Goal: Task Accomplishment & Management: Complete application form

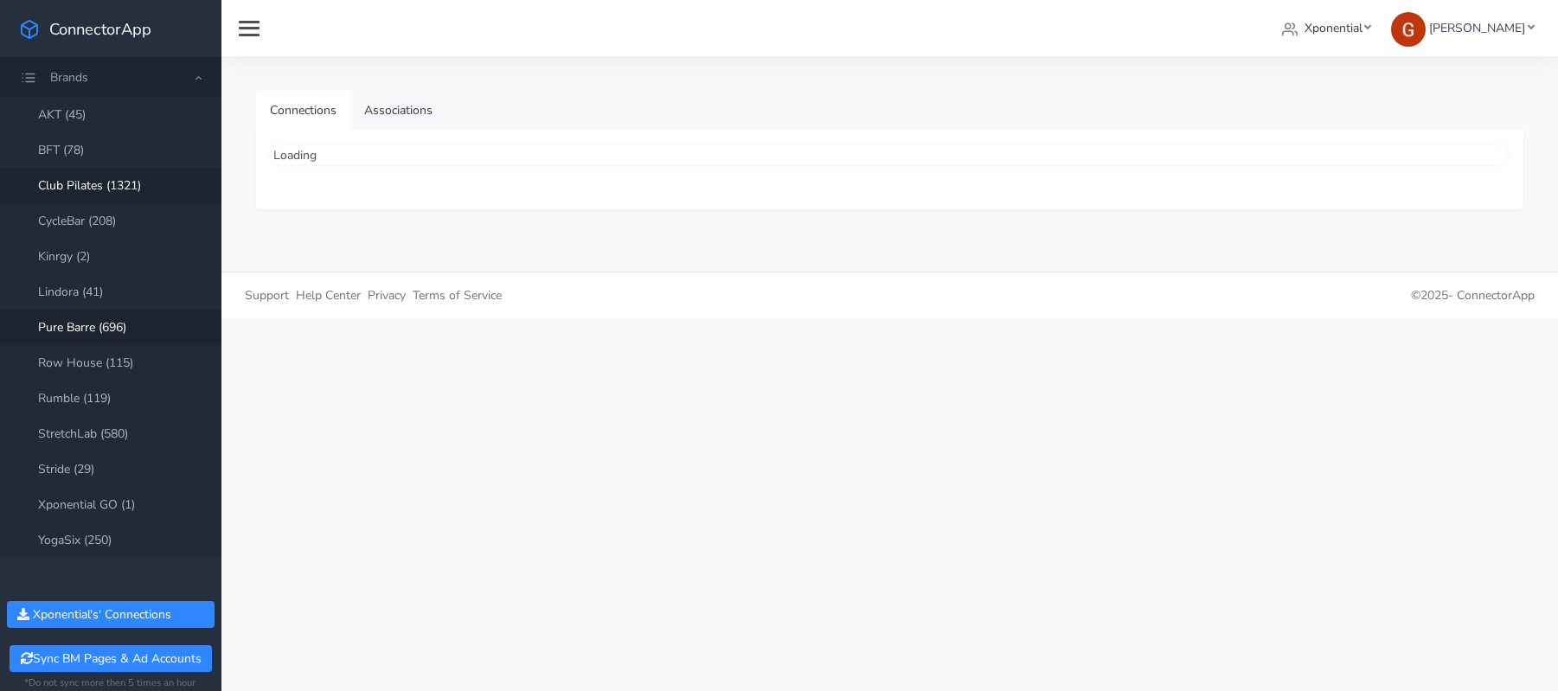
click at [103, 185] on link "Club Pilates (1321)" at bounding box center [110, 185] width 221 height 35
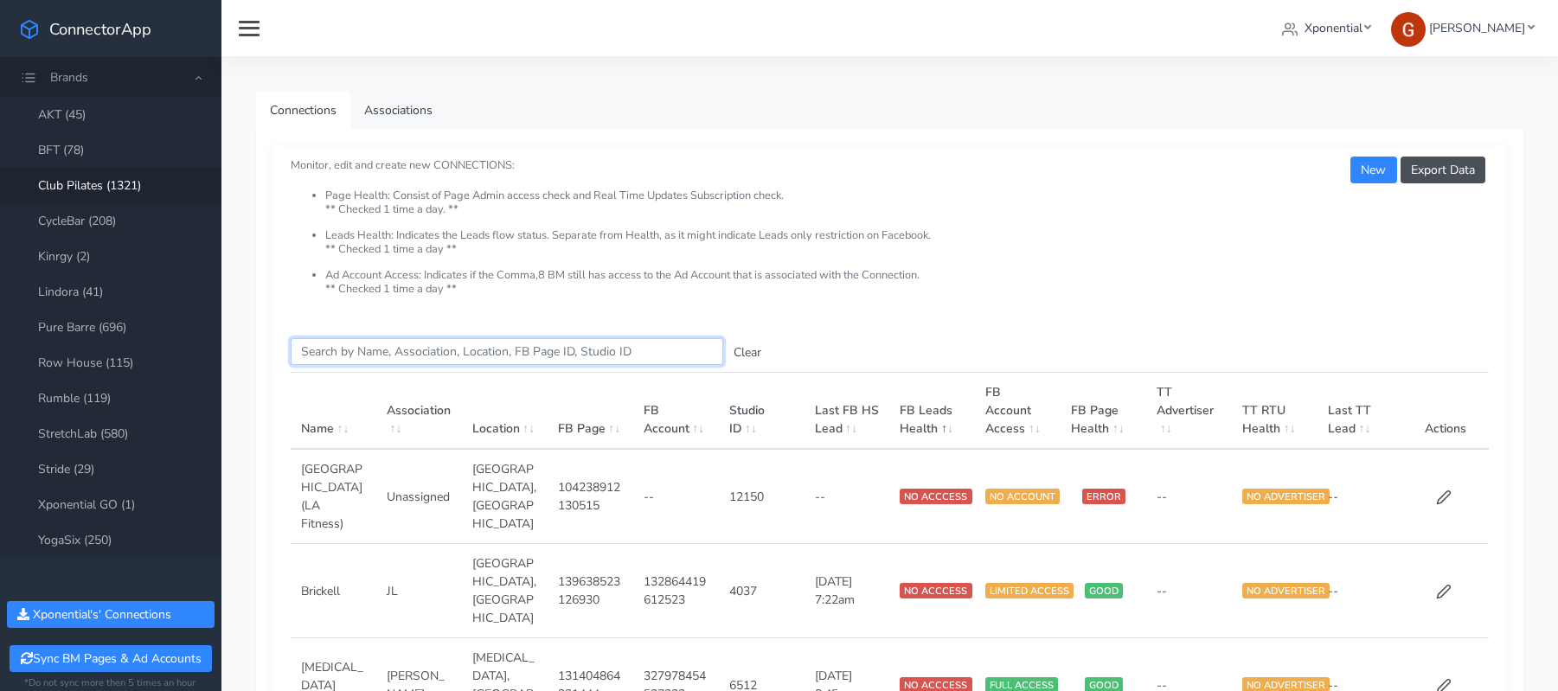
click at [444, 350] on input "Search this table" at bounding box center [507, 351] width 432 height 27
paste input "Arundel"
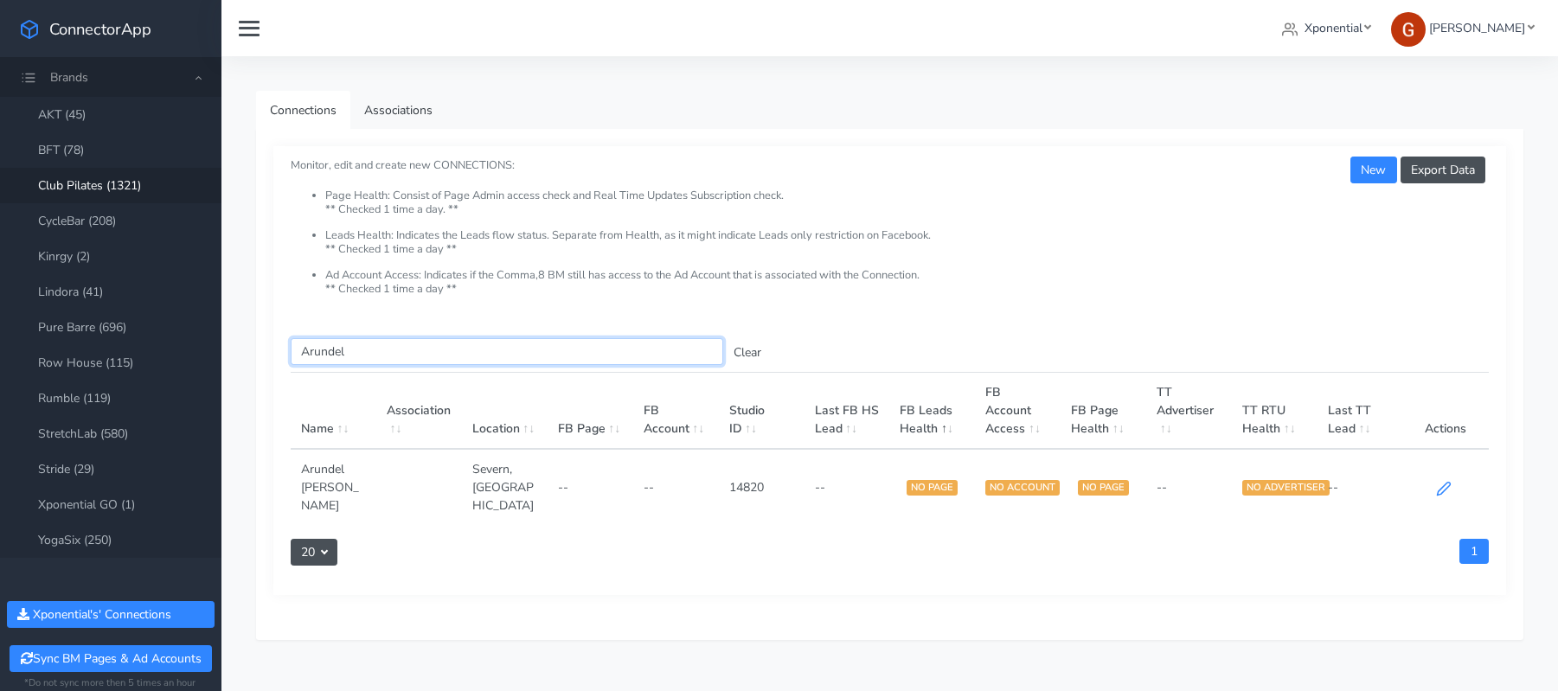
type input "Arundel"
click at [1443, 481] on icon at bounding box center [1444, 489] width 16 height 16
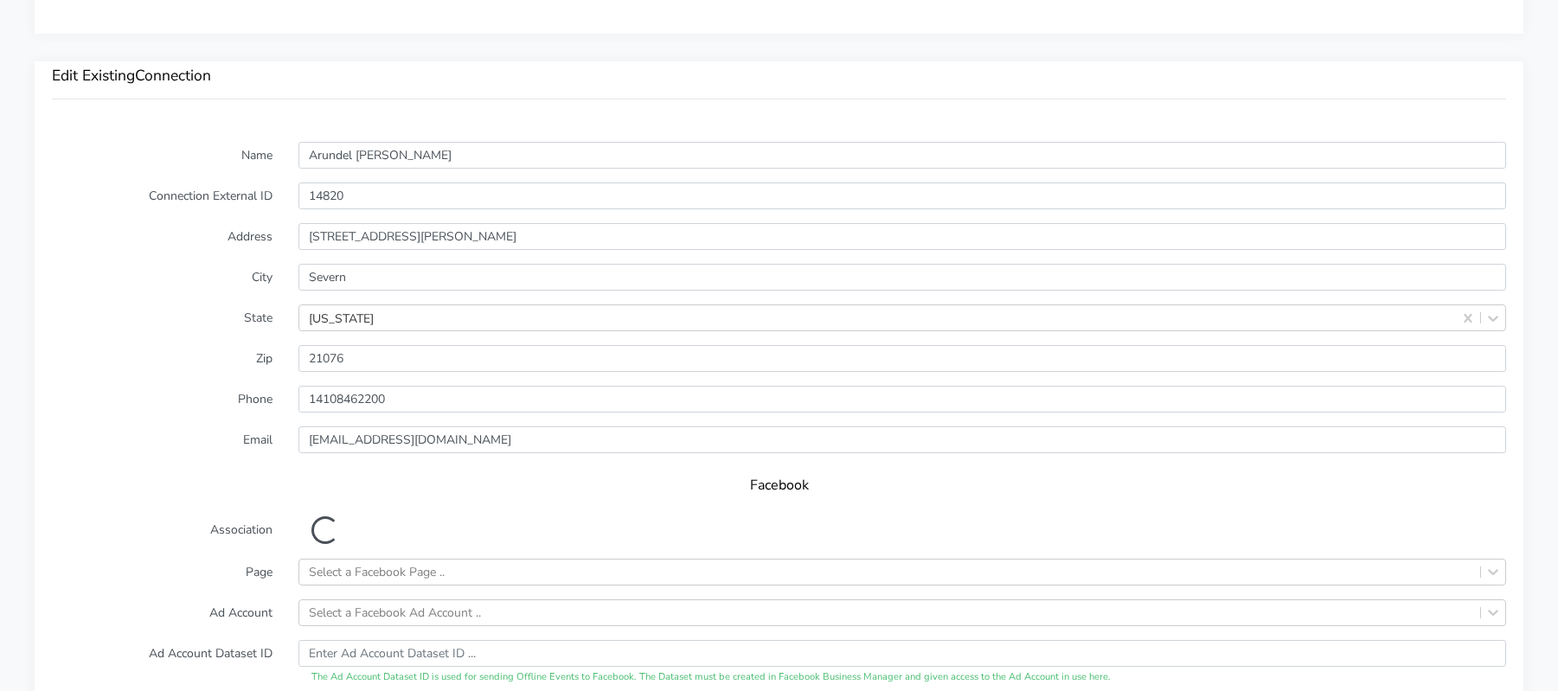
scroll to position [1315, 0]
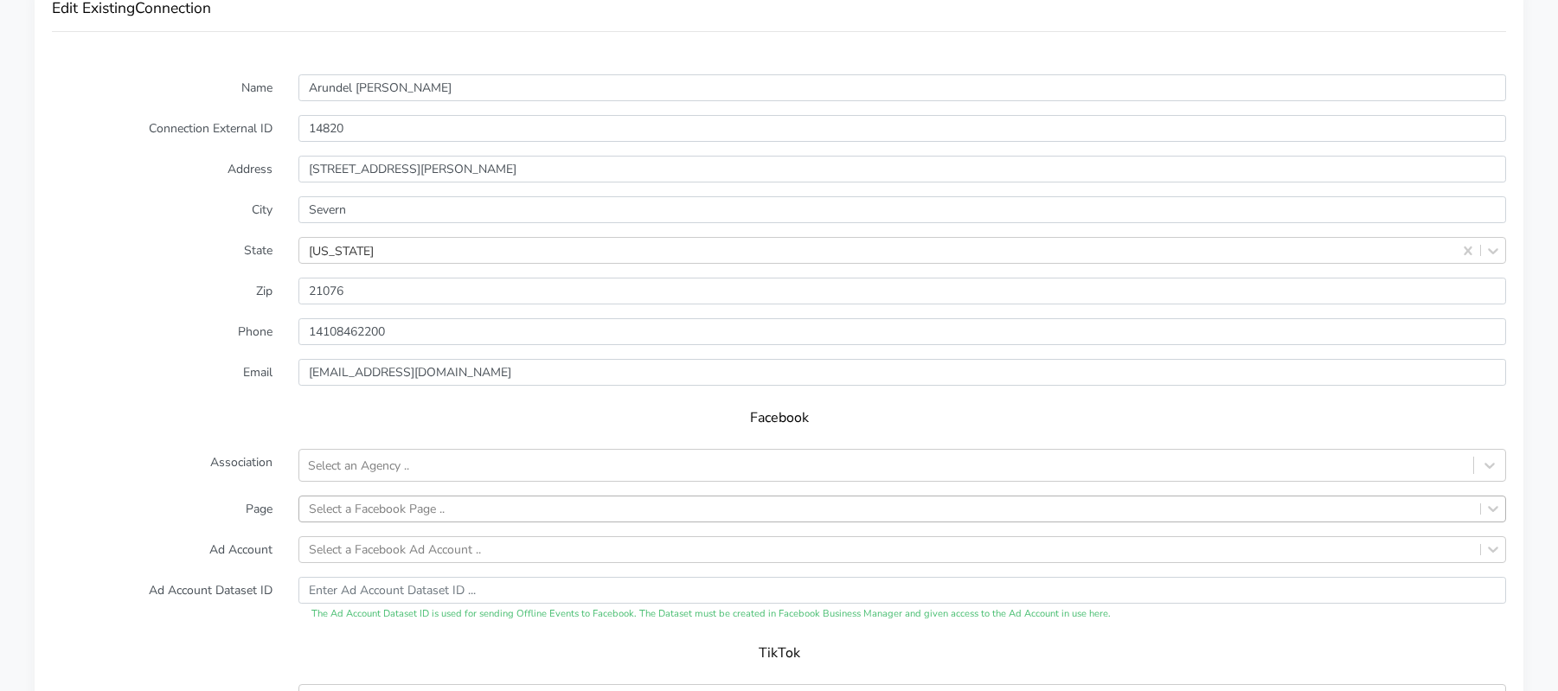
click at [350, 496] on div "Select a Facebook Page .." at bounding box center [901, 509] width 1207 height 27
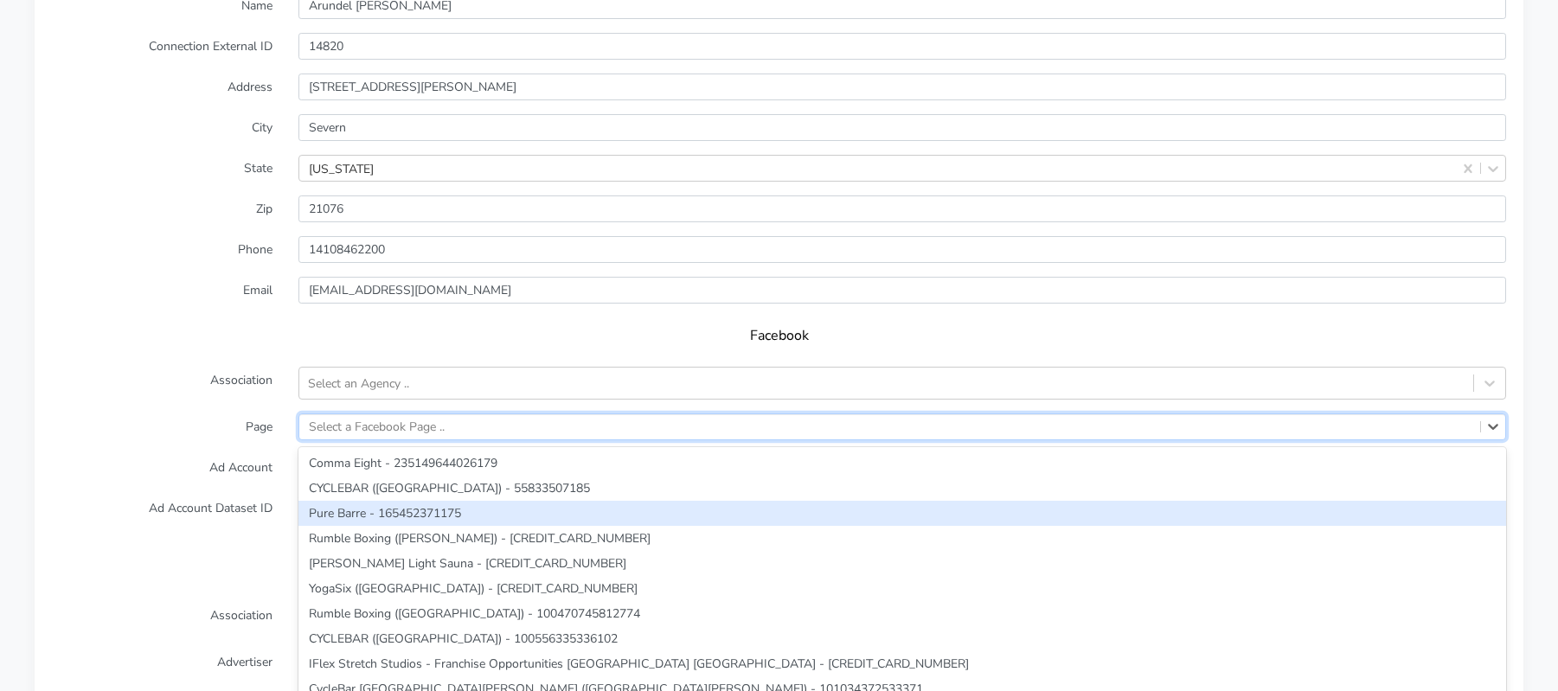
paste input "Arundel"
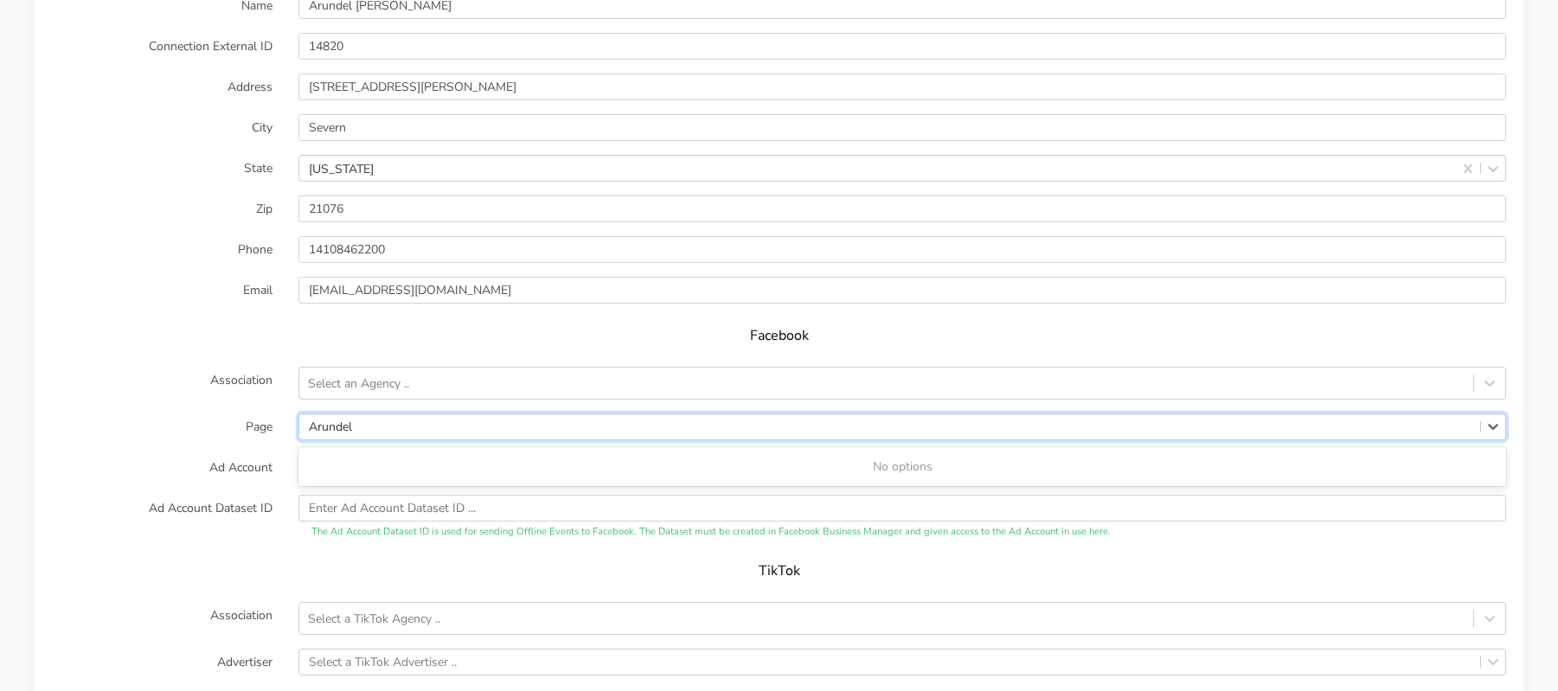
type input "Arundel"
click at [242, 413] on label "Page" at bounding box center [162, 426] width 246 height 27
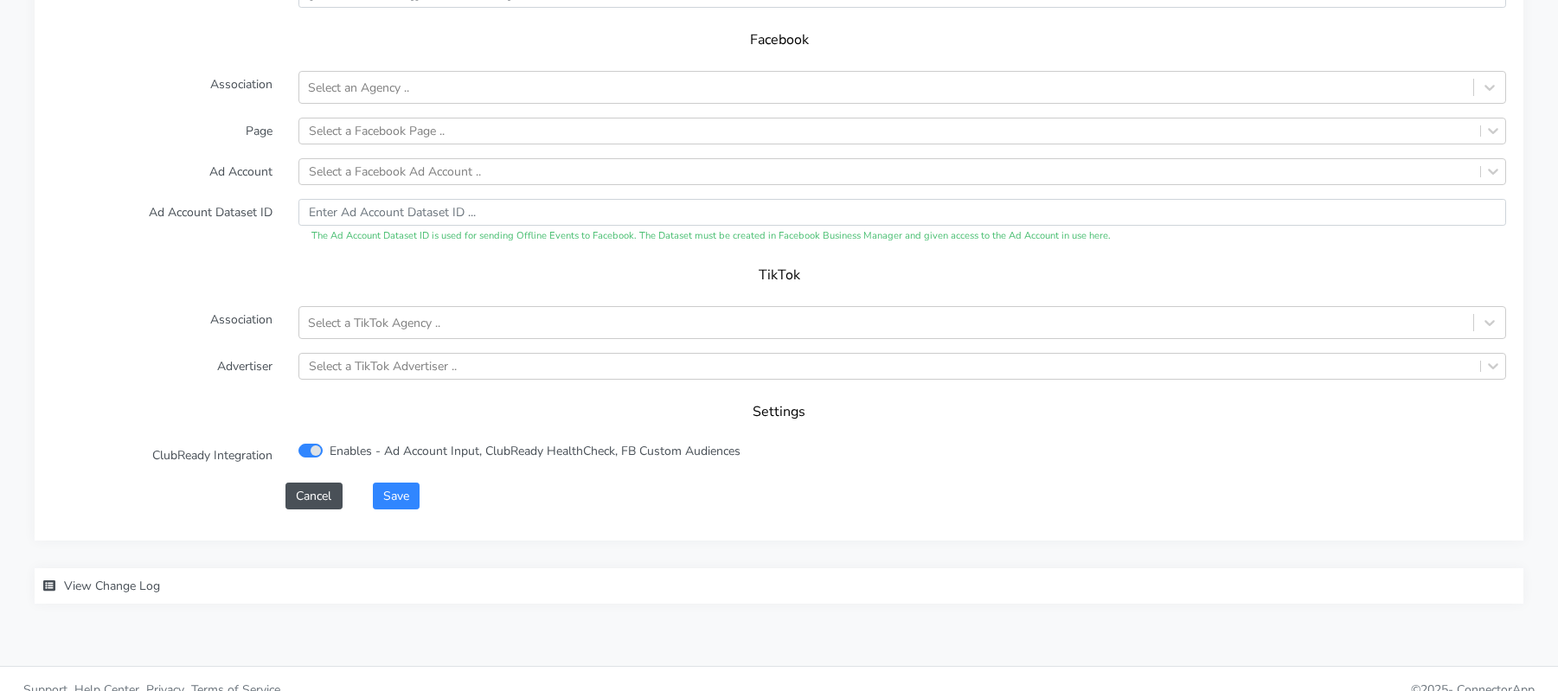
scroll to position [1734, 0]
click at [310, 483] on button "Cancel" at bounding box center [313, 496] width 56 height 27
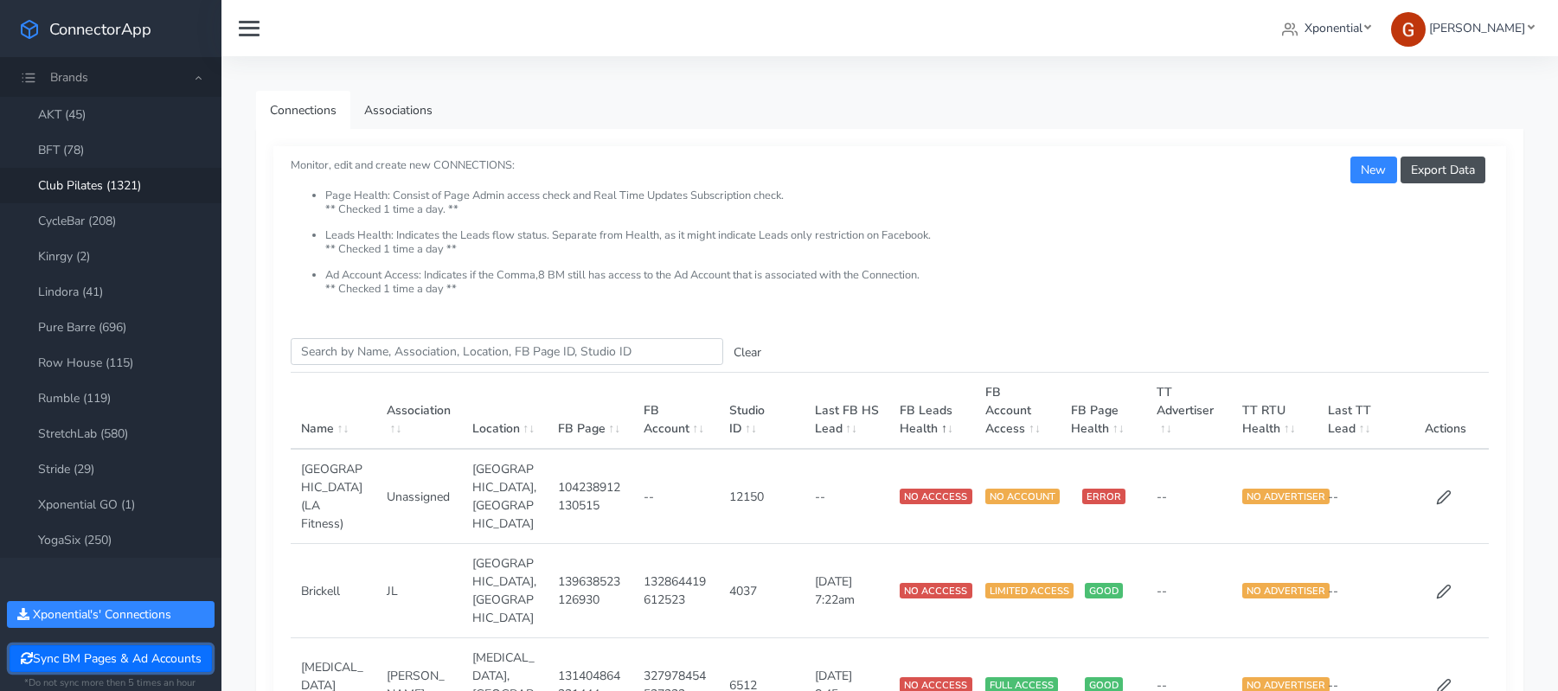
click at [130, 659] on button "Sync BM Pages & Ad Accounts" at bounding box center [111, 658] width 202 height 27
click at [355, 347] on input "Search this table" at bounding box center [507, 351] width 432 height 27
paste input "Arundel"
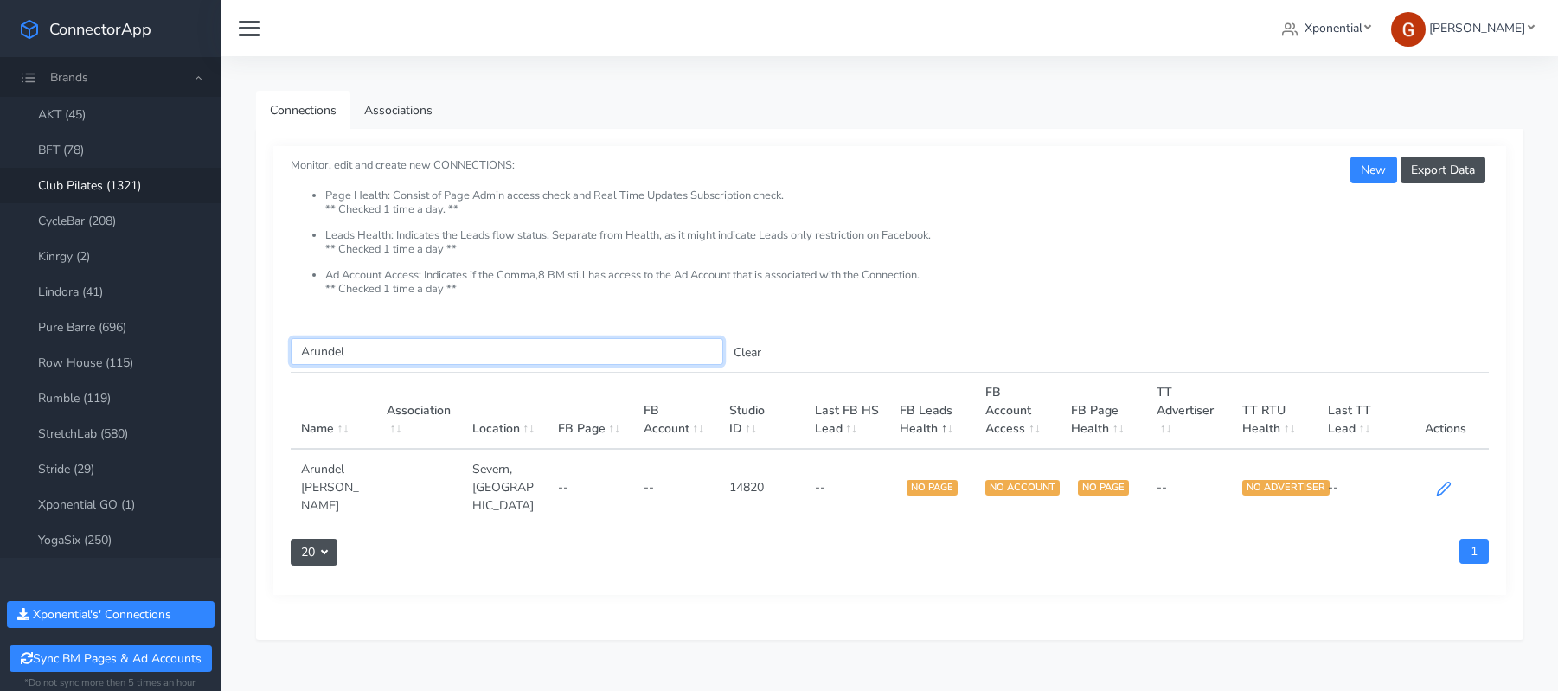
type input "Arundel"
click at [1443, 481] on icon at bounding box center [1444, 489] width 16 height 16
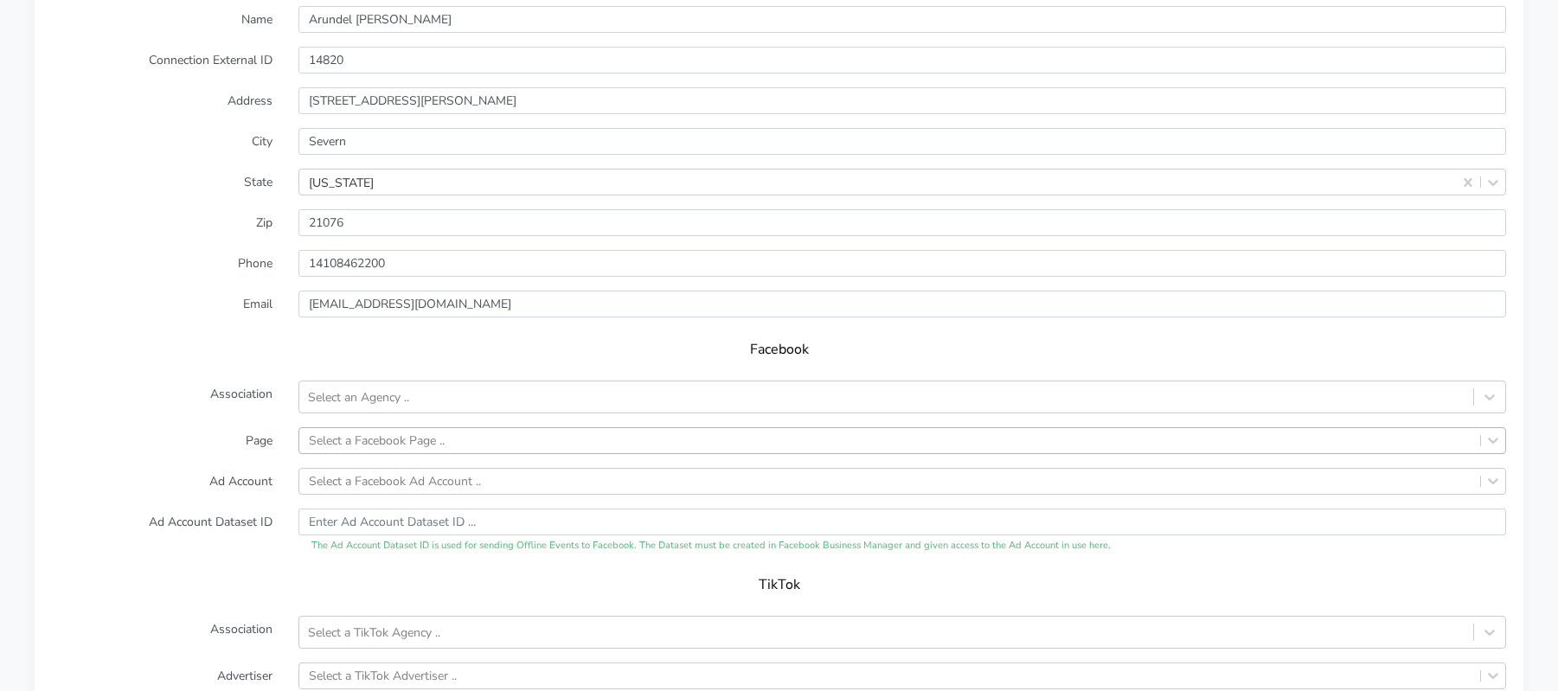
scroll to position [1456, 0]
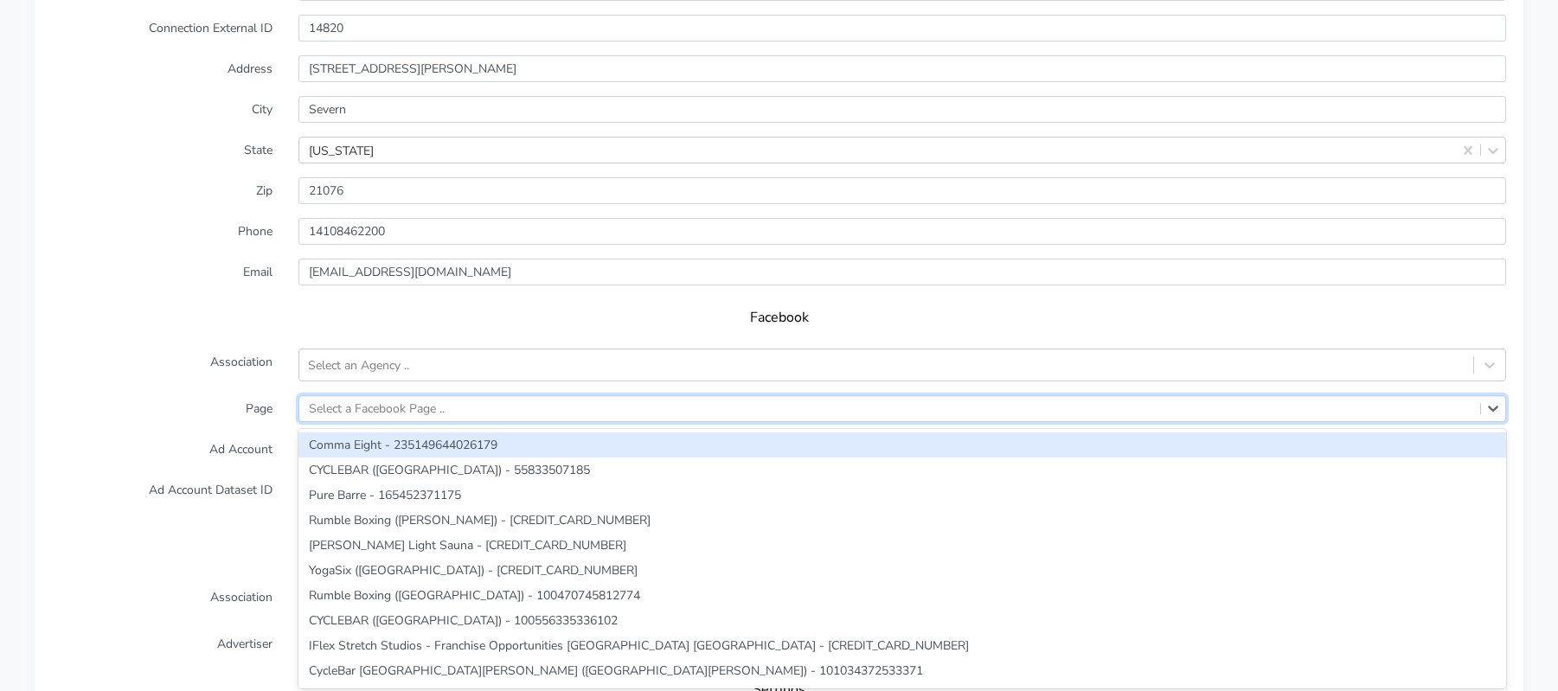
click at [346, 400] on div "Select a Facebook Page .." at bounding box center [377, 409] width 136 height 18
paste input "Arundel"
type input "Arundel"
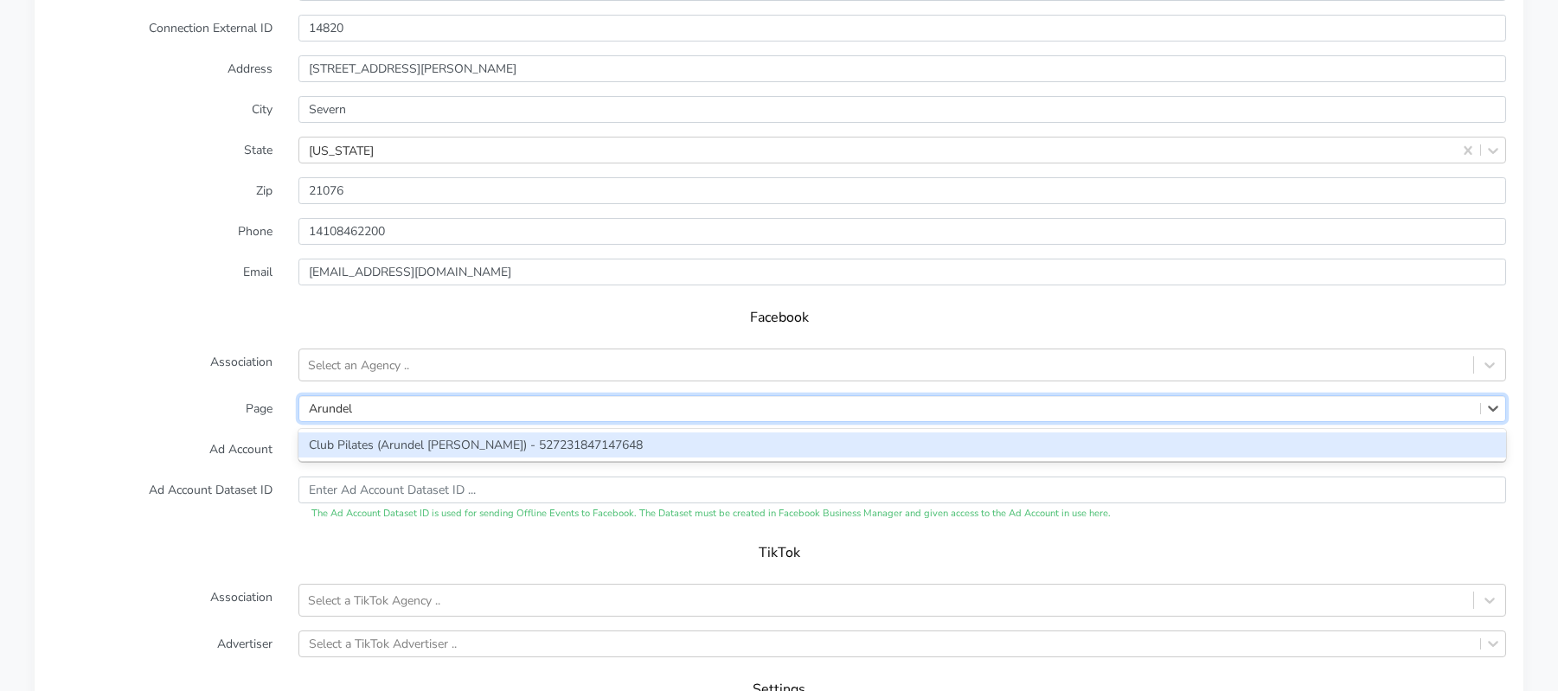
click at [372, 432] on div "Club Pilates (Arundel [PERSON_NAME]) - 527231847147648" at bounding box center [901, 444] width 1207 height 25
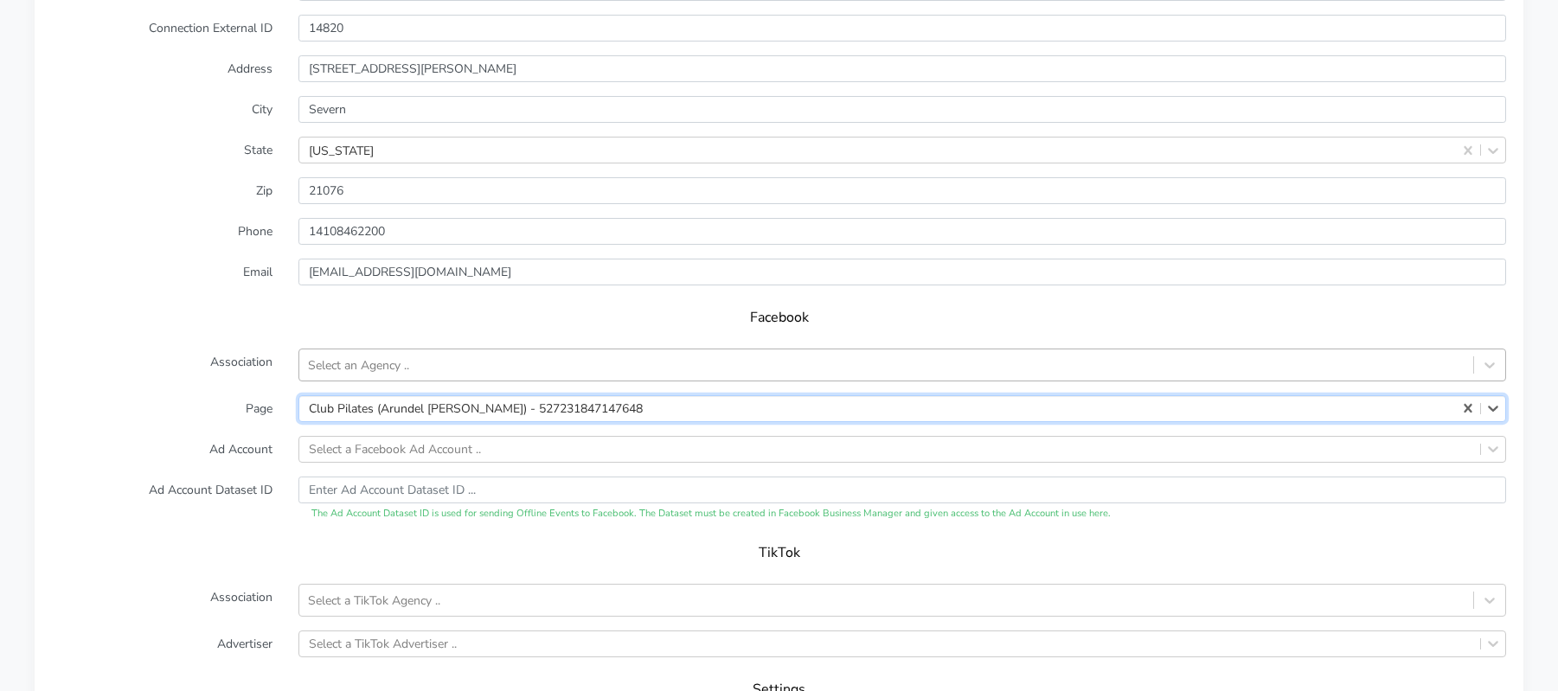
click at [356, 355] on div "Select an Agency .." at bounding box center [358, 364] width 101 height 18
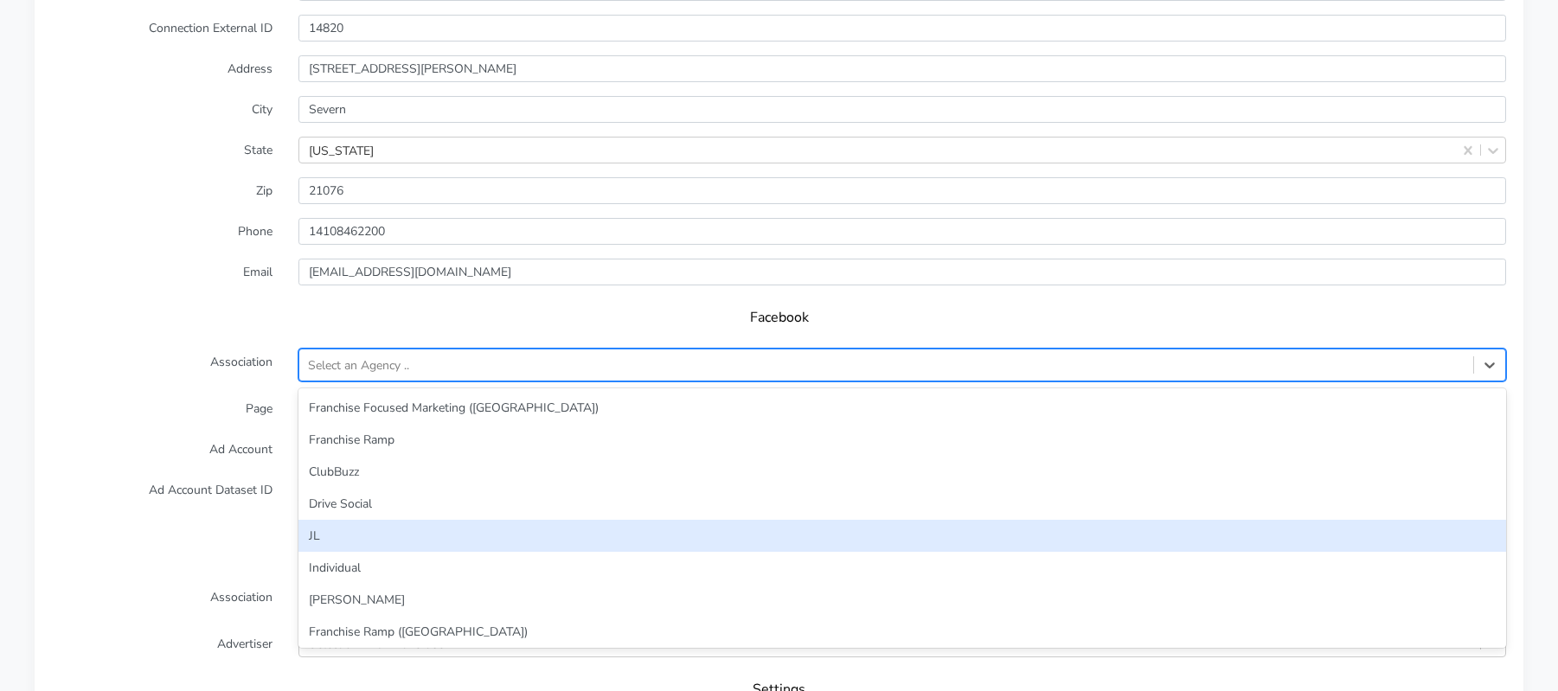
click at [346, 520] on div "JL" at bounding box center [901, 536] width 1207 height 32
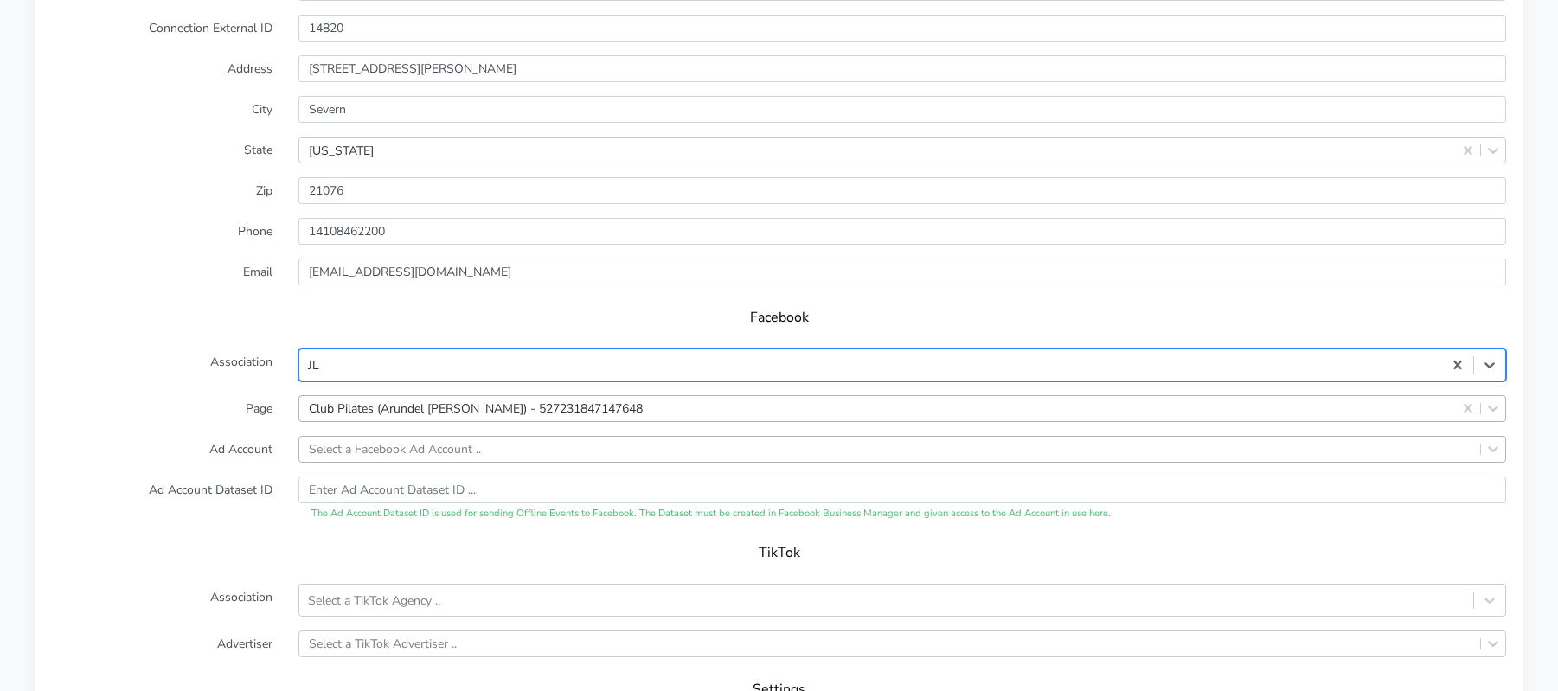
click at [351, 423] on form "XPO Admin Id clubpilates-[GEOGRAPHIC_DATA]-mills Name Arundel [PERSON_NAME] Con…" at bounding box center [779, 359] width 1454 height 853
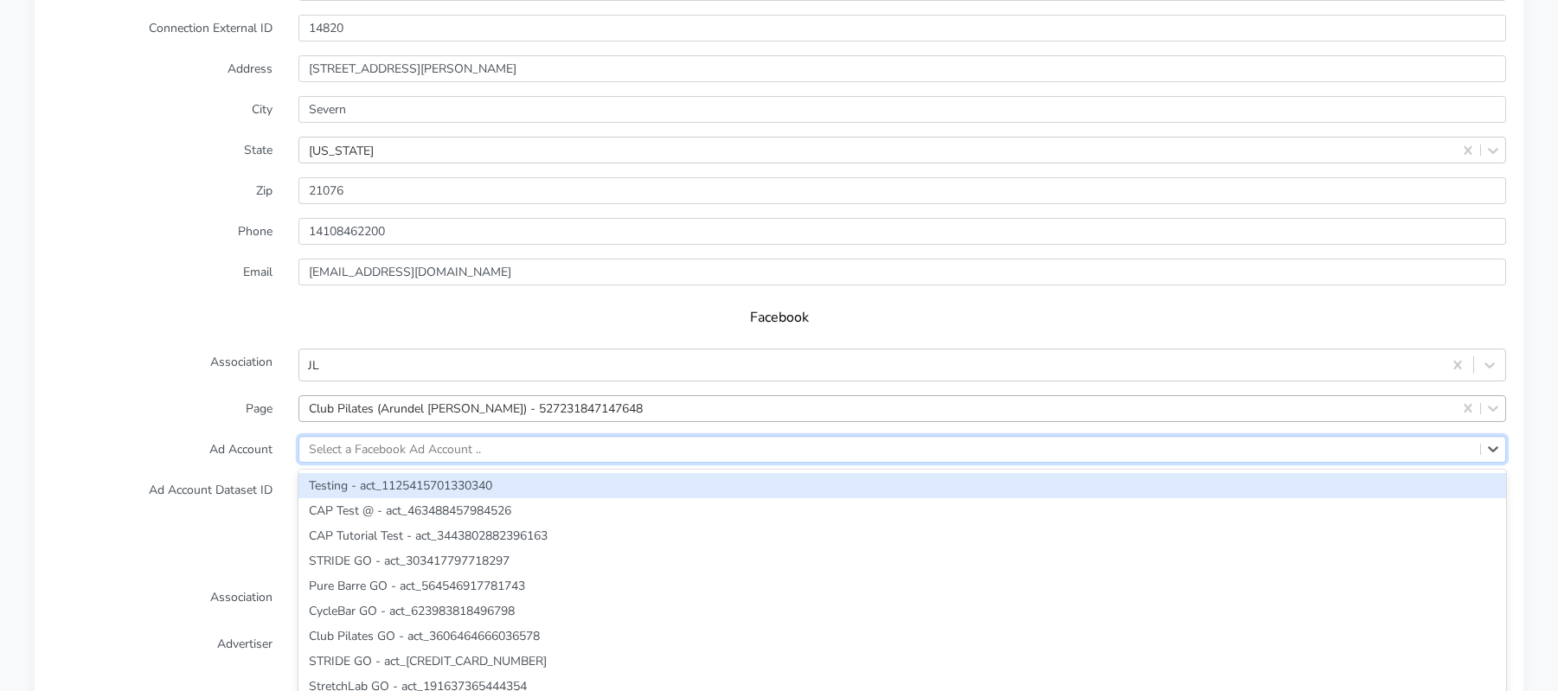
scroll to position [1479, 0]
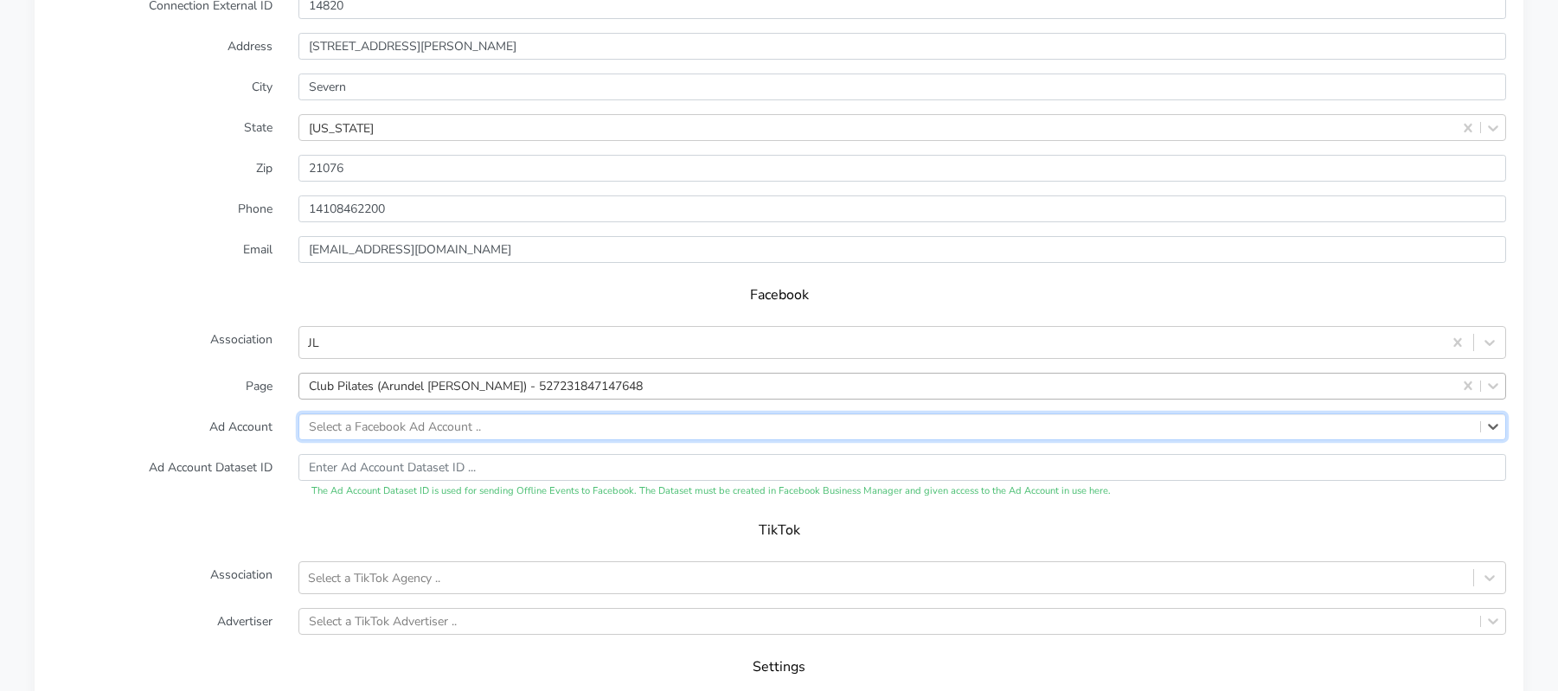
paste input "3642860862451323"
type input "3642860862451323"
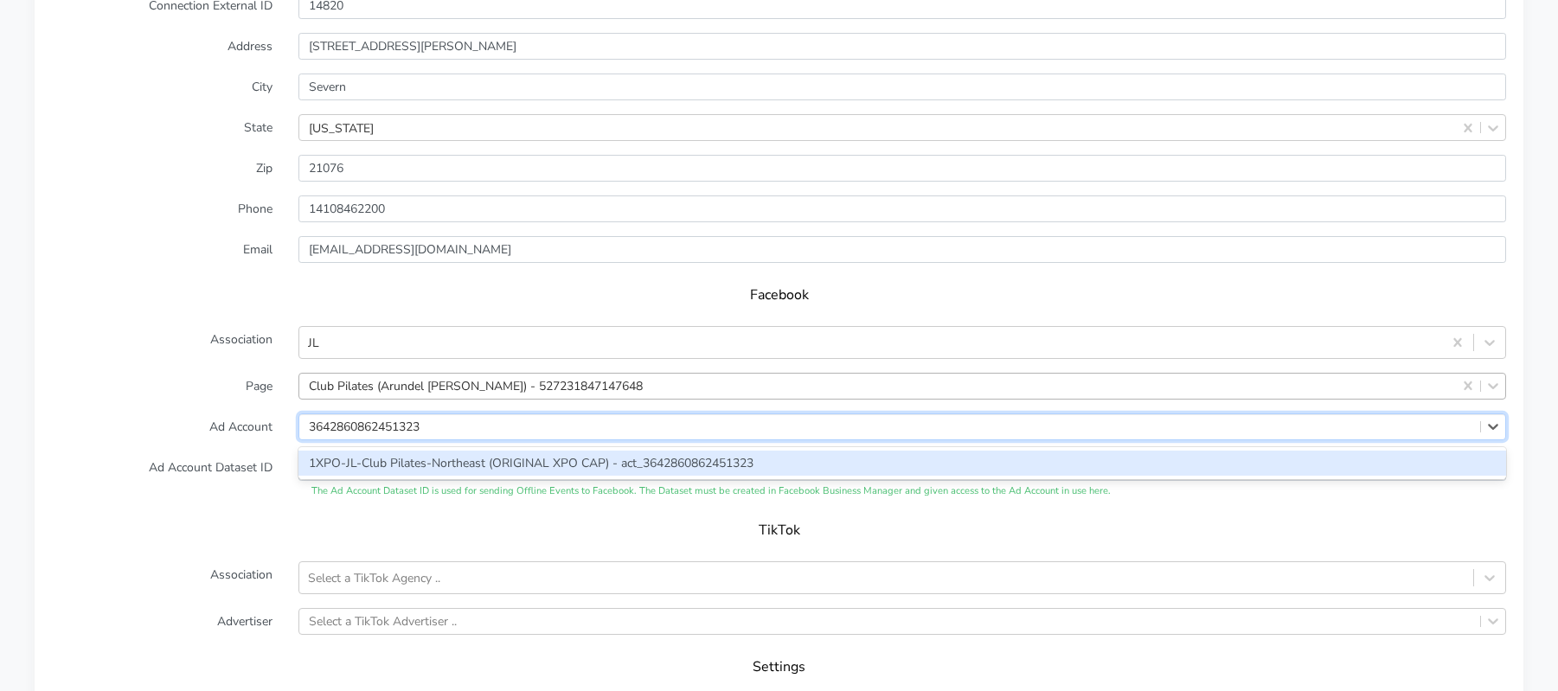
click at [339, 451] on div "1XPO-JL-Club Pilates-Northeast (ORIGINAL XPO CAP) - act_3642860862451323" at bounding box center [901, 463] width 1207 height 25
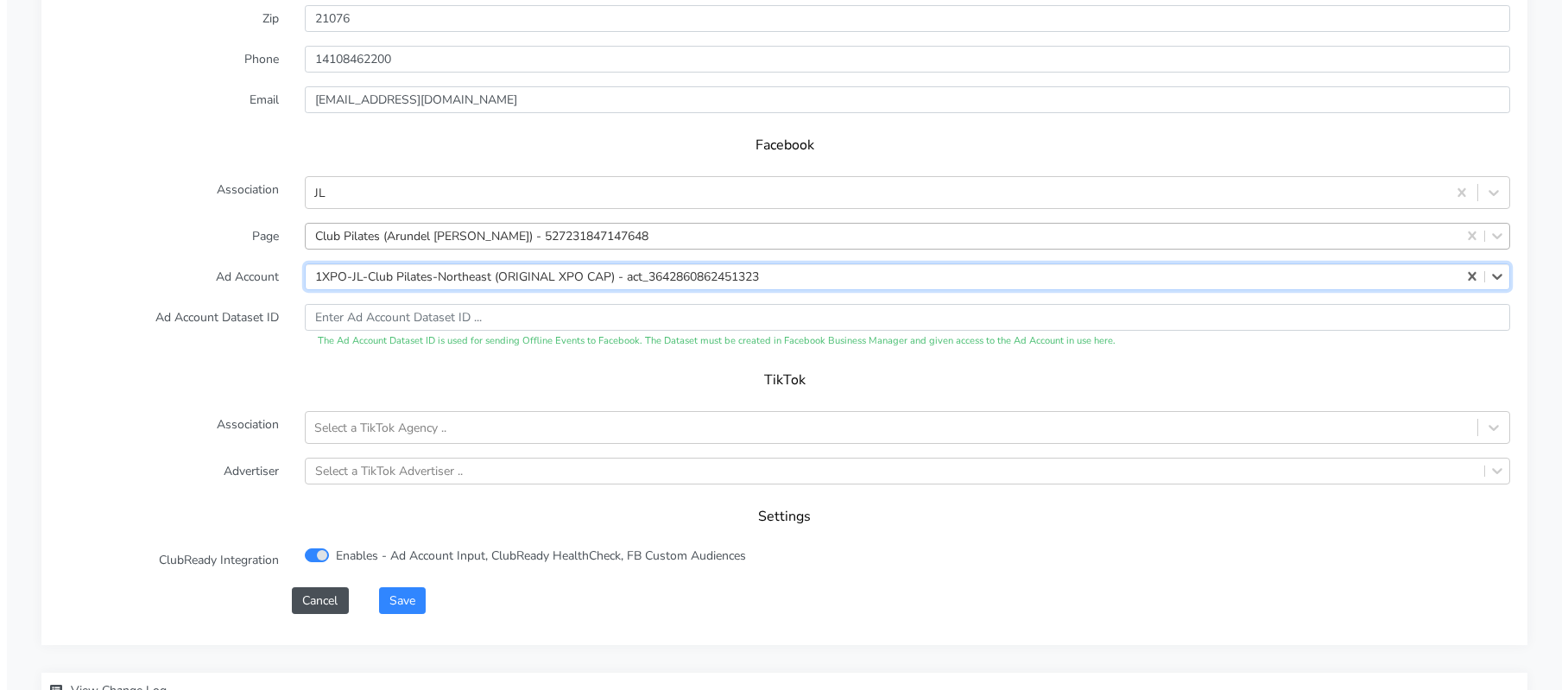
scroll to position [1629, 0]
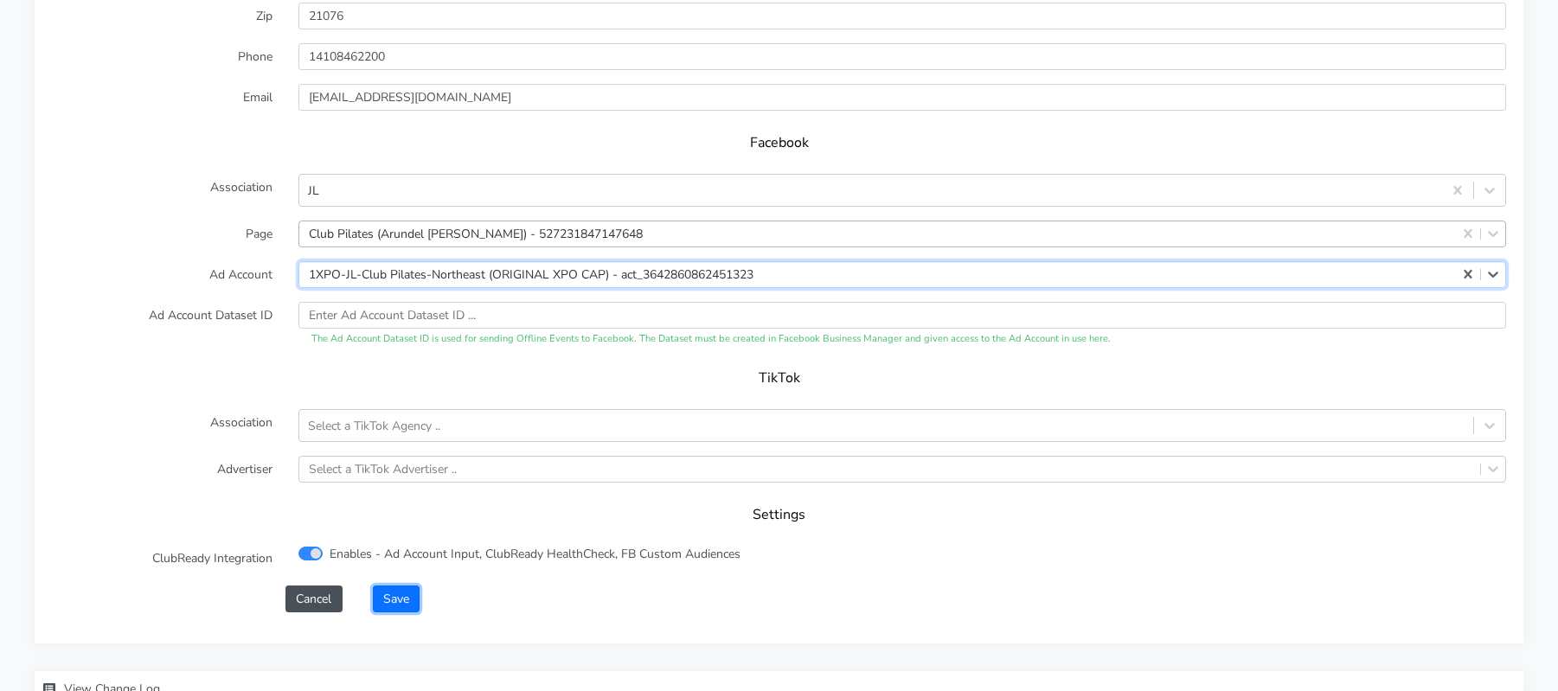
click at [402, 585] on button "Save" at bounding box center [396, 598] width 47 height 27
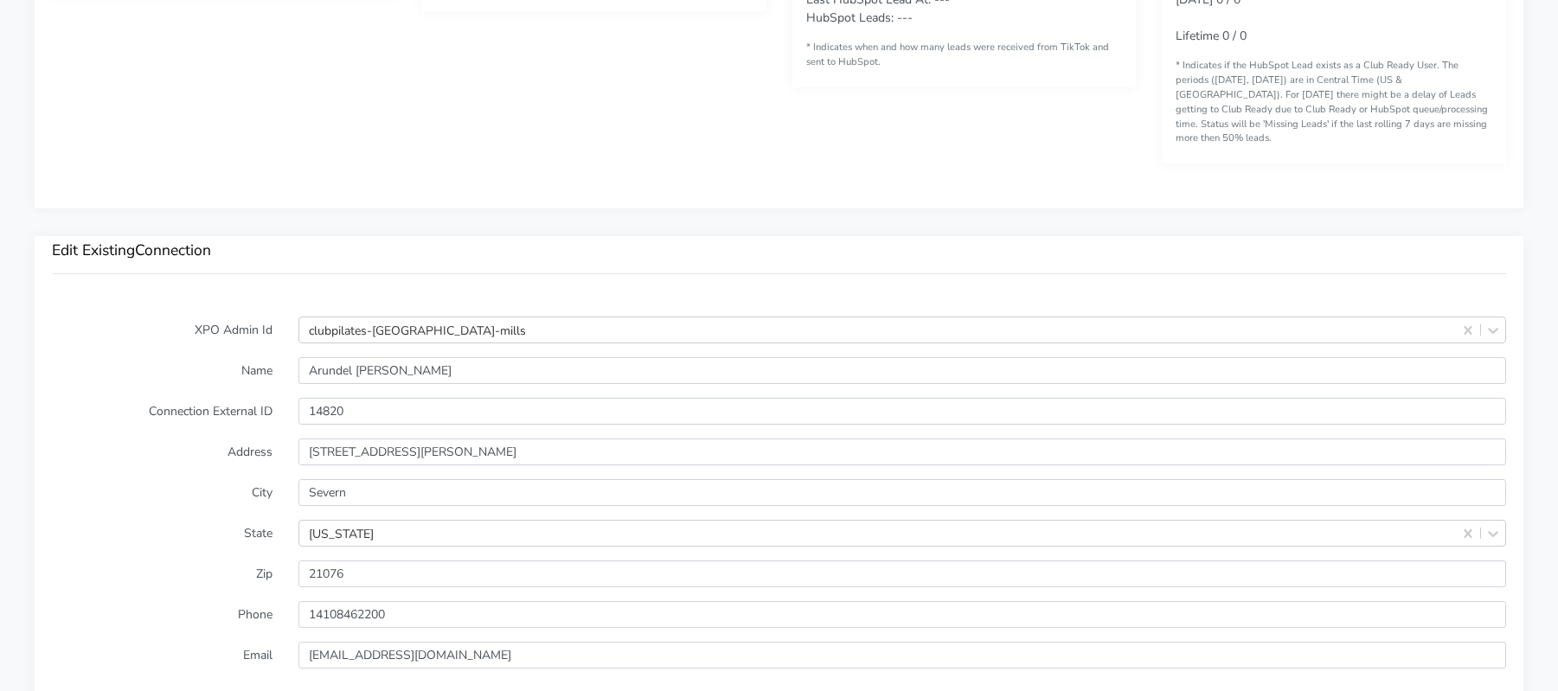
scroll to position [1116, 0]
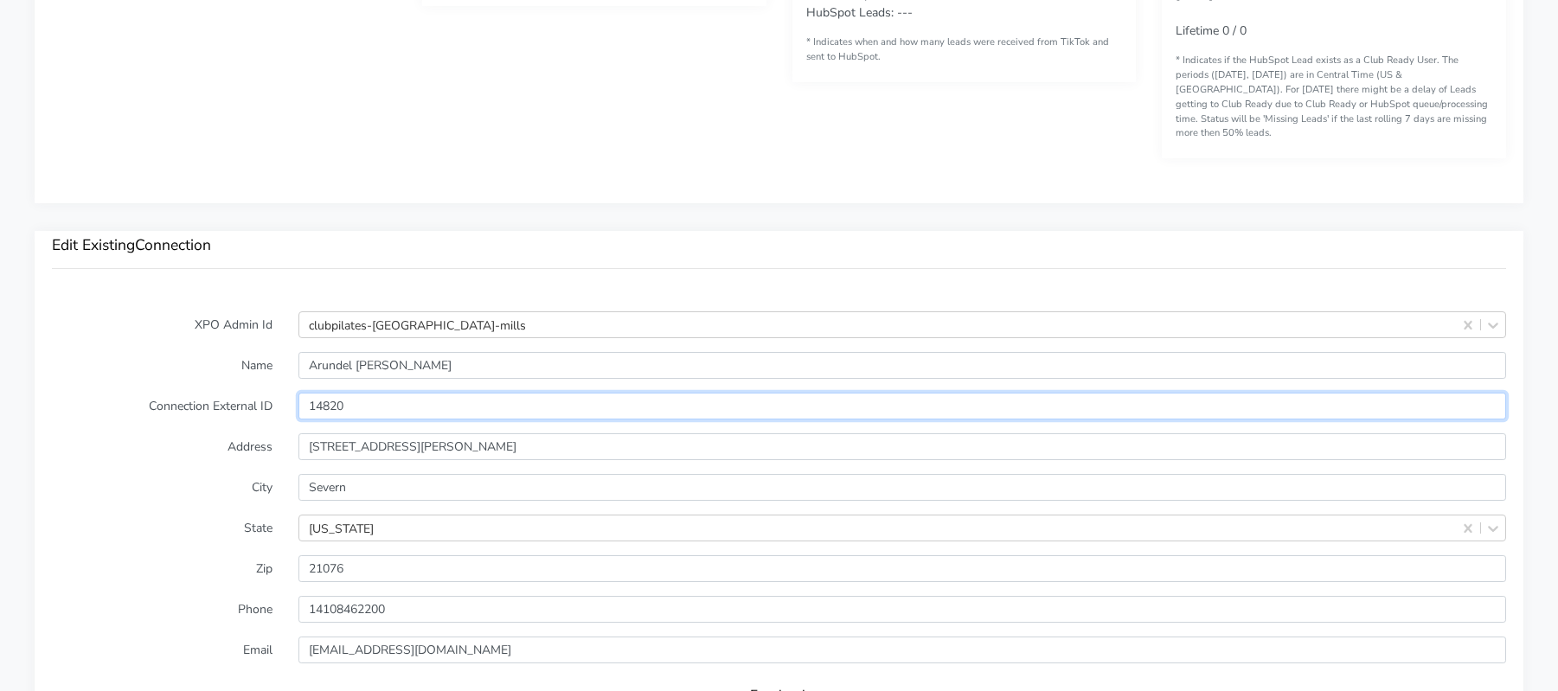
click at [330, 393] on input "14820" at bounding box center [901, 406] width 1207 height 27
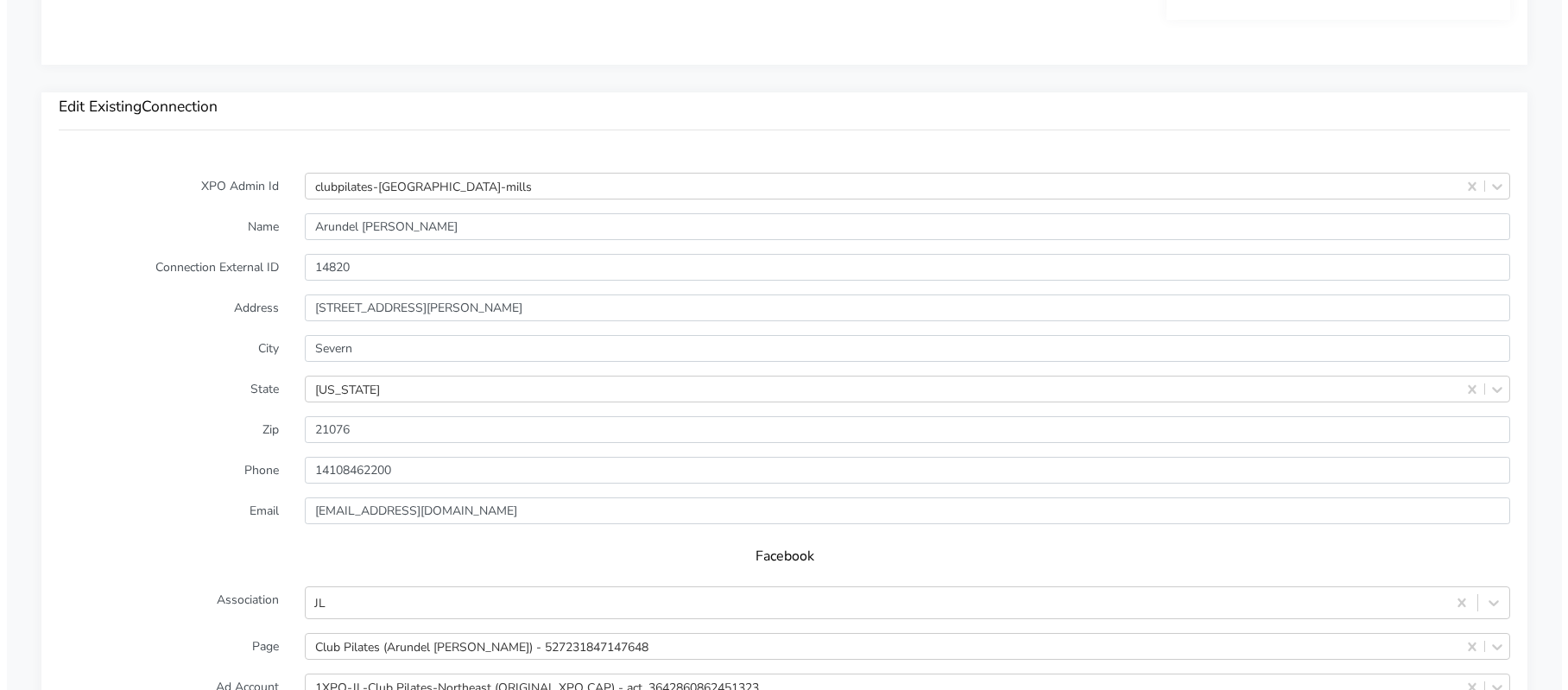
scroll to position [1711, 0]
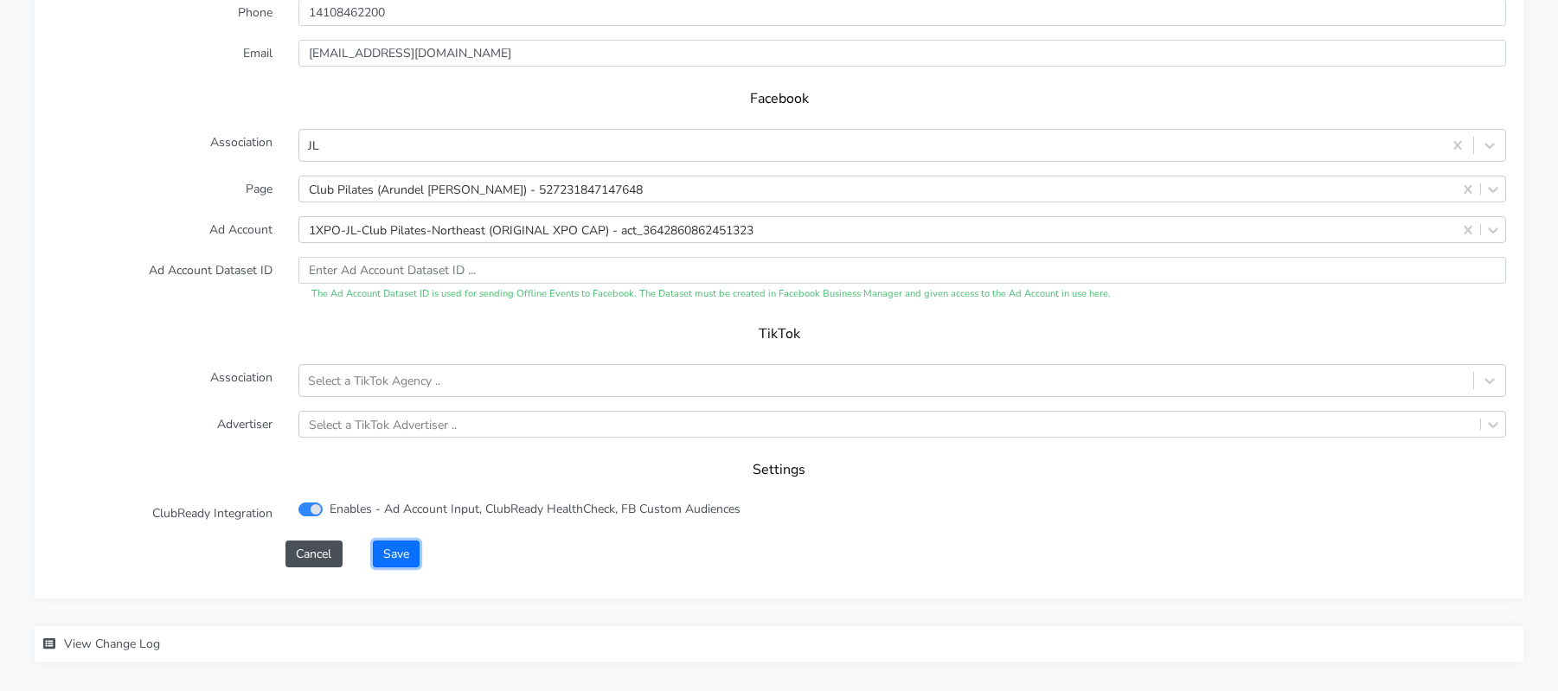
click at [406, 541] on button "Save" at bounding box center [396, 554] width 47 height 27
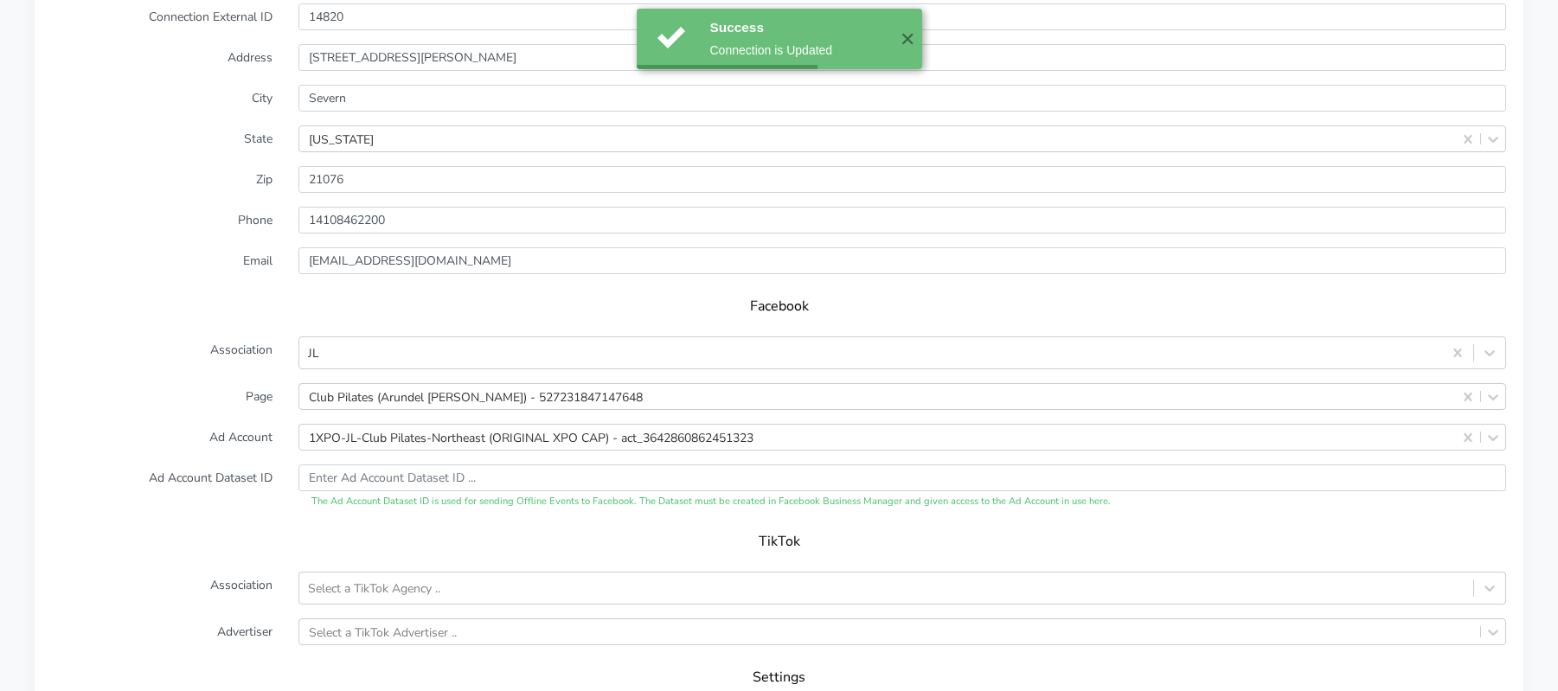
scroll to position [1779, 0]
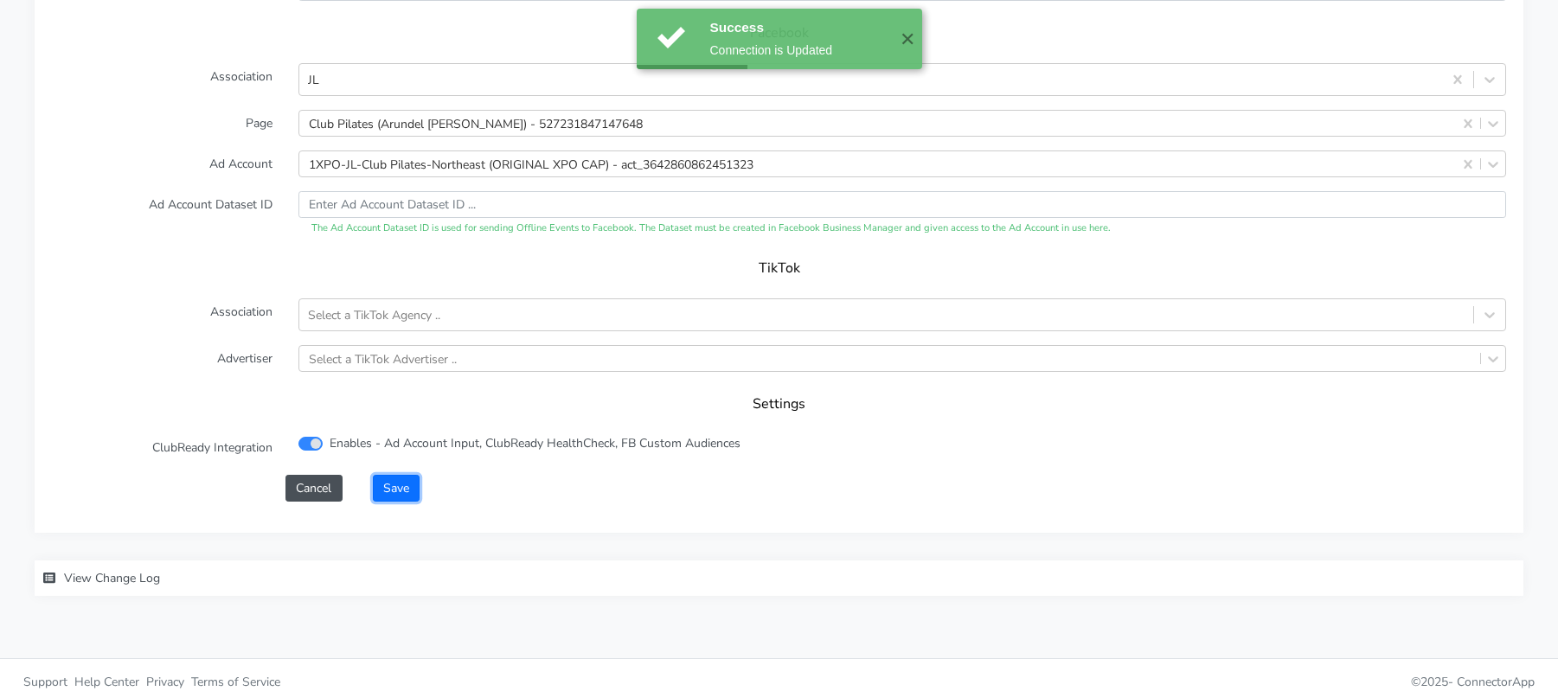
click at [382, 475] on button "Save" at bounding box center [396, 488] width 47 height 27
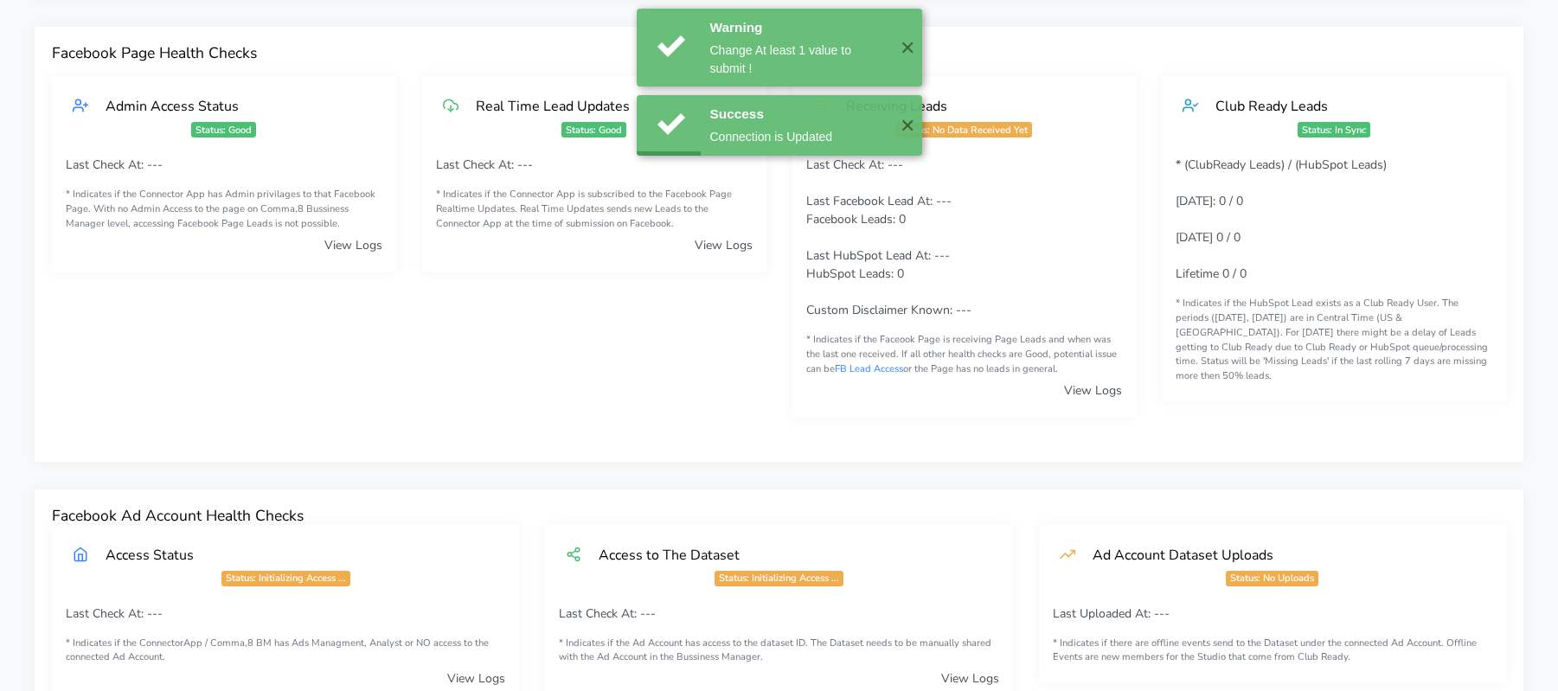
scroll to position [0, 0]
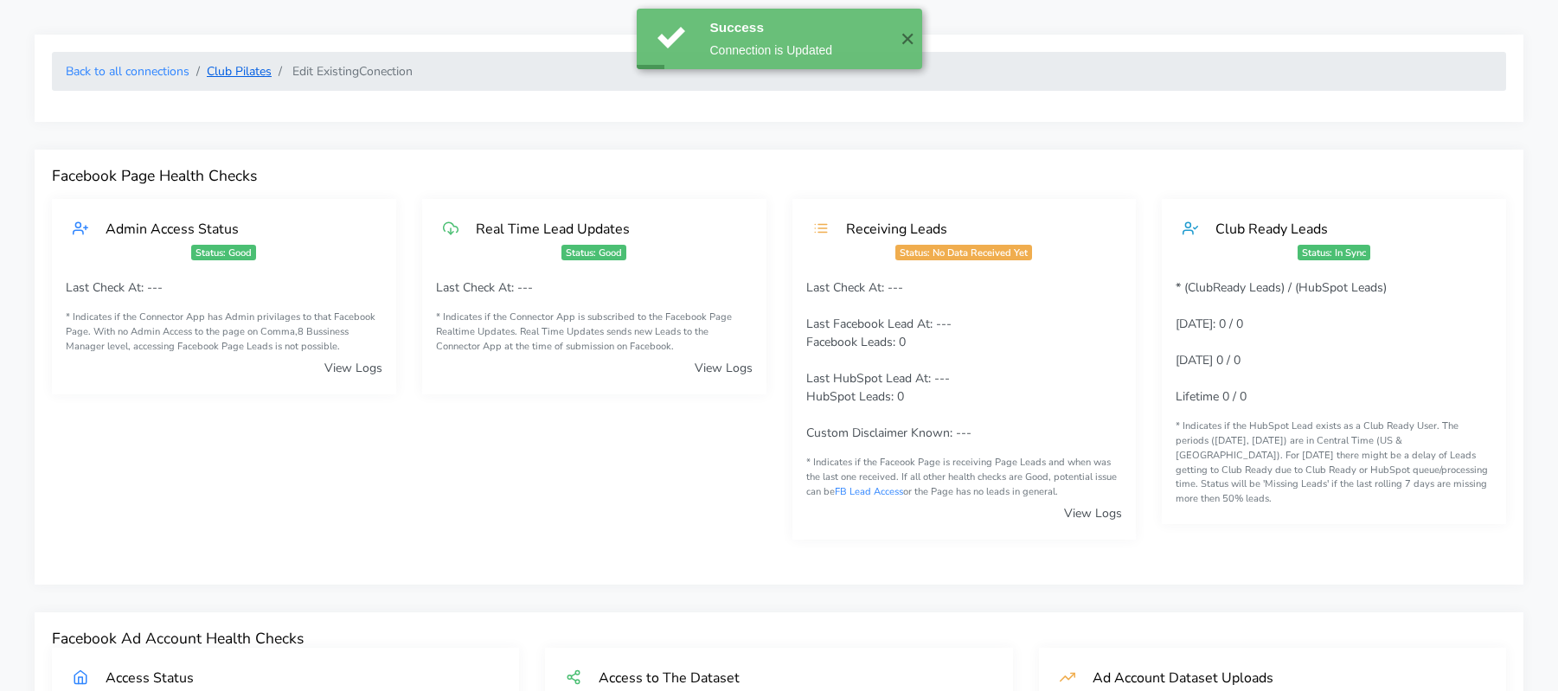
click at [227, 71] on link "Club Pilates" at bounding box center [239, 71] width 65 height 16
